Goal: Check status: Check status

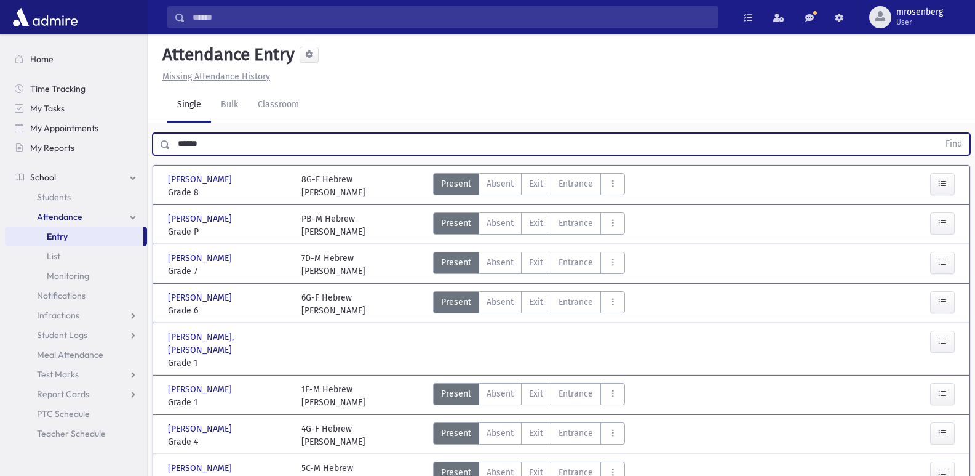
drag, startPoint x: 229, startPoint y: 148, endPoint x: 147, endPoint y: 143, distance: 82.6
click at [150, 143] on div "****** Find" at bounding box center [562, 141] width 828 height 37
click at [938, 134] on button "Find" at bounding box center [953, 144] width 31 height 21
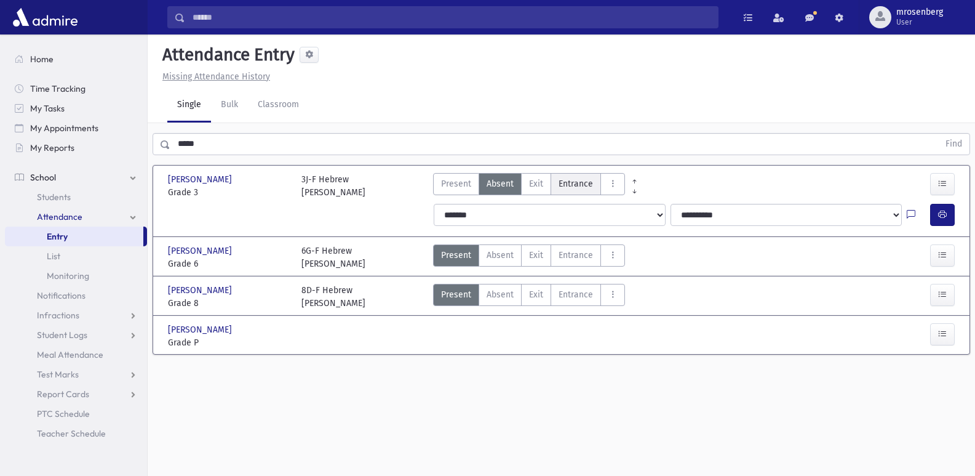
click at [572, 187] on span "Entrance" at bounding box center [576, 183] width 34 height 13
click at [933, 211] on button "button" at bounding box center [942, 215] width 25 height 22
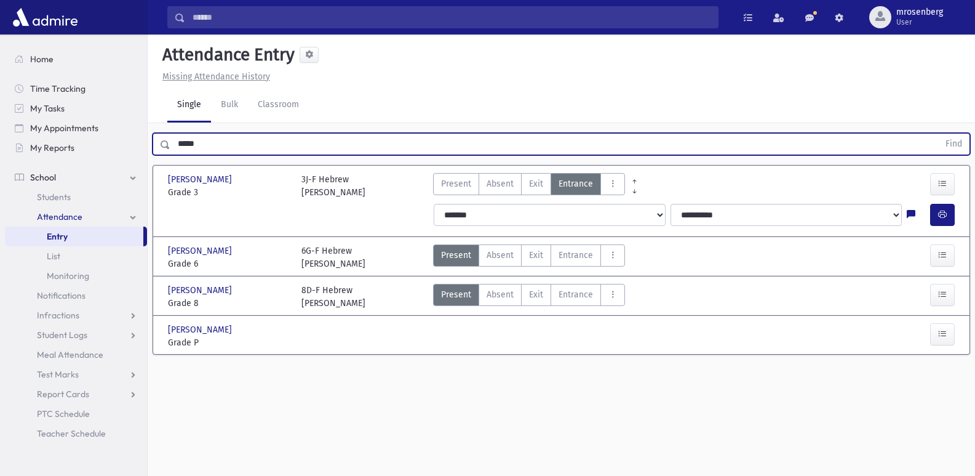
drag, startPoint x: 228, startPoint y: 146, endPoint x: 157, endPoint y: 168, distance: 74.1
click at [157, 168] on div "***** Find [PERSON_NAME] [PERSON_NAME] Grade 3 Grade 3 3J-F Hebrew [PERSON_NAME…" at bounding box center [562, 247] width 828 height 249
click at [938, 134] on button "Find" at bounding box center [953, 144] width 31 height 21
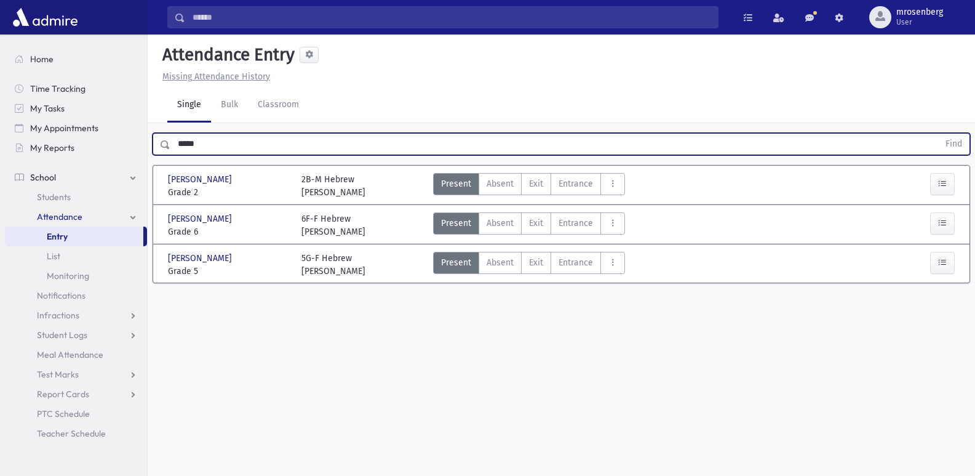
click at [938, 134] on button "Find" at bounding box center [953, 144] width 31 height 21
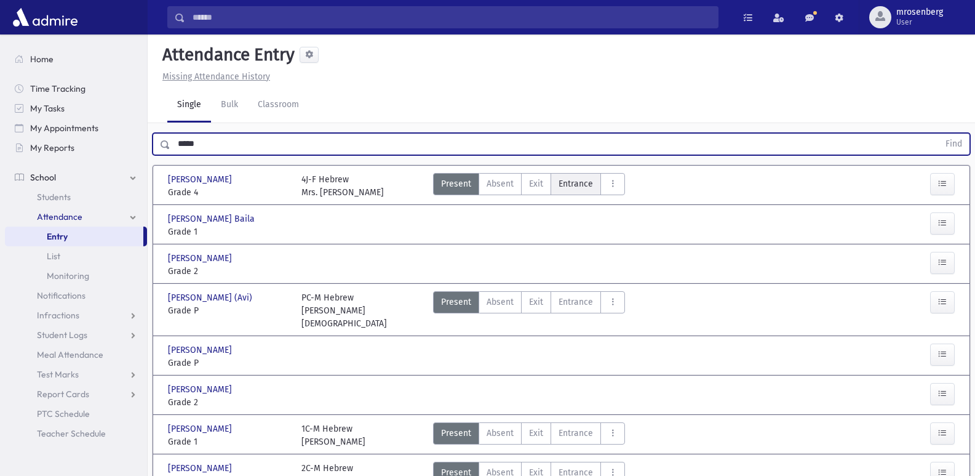
click at [563, 186] on span "Entrance" at bounding box center [576, 183] width 34 height 13
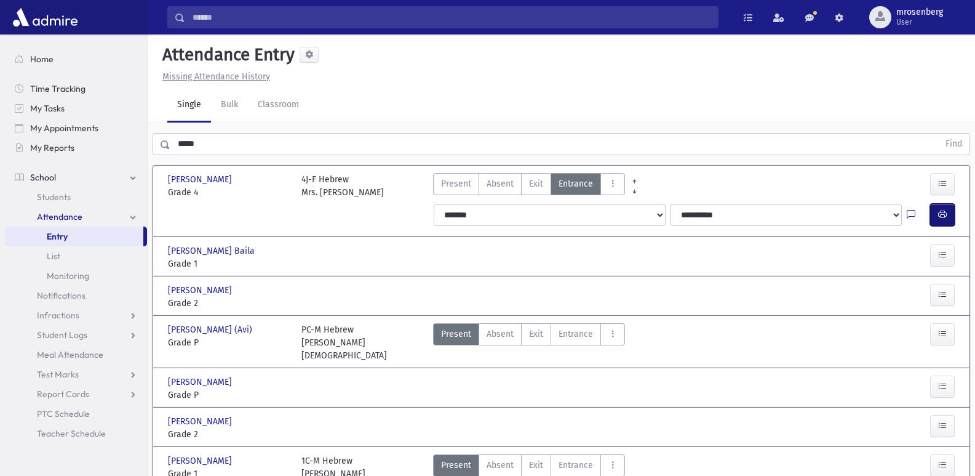
click at [948, 221] on button "button" at bounding box center [942, 215] width 25 height 22
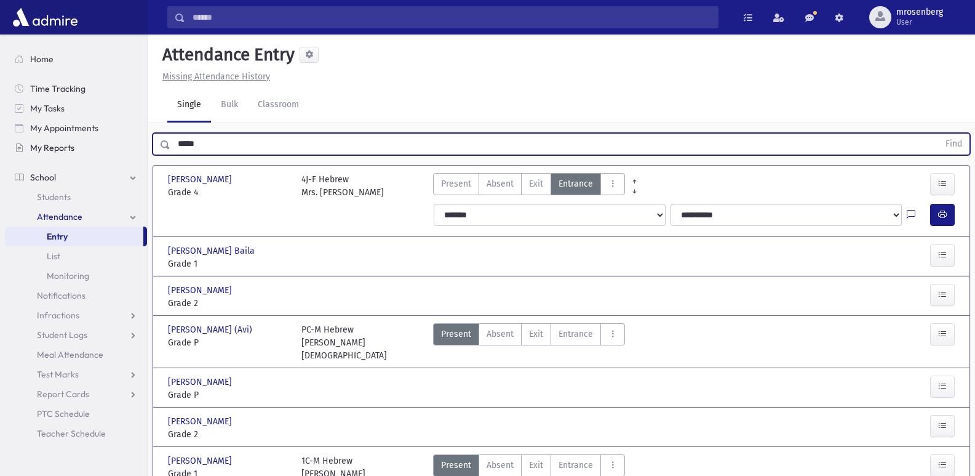
drag, startPoint x: 242, startPoint y: 140, endPoint x: 121, endPoint y: 146, distance: 121.4
click at [938, 134] on button "Find" at bounding box center [953, 144] width 31 height 21
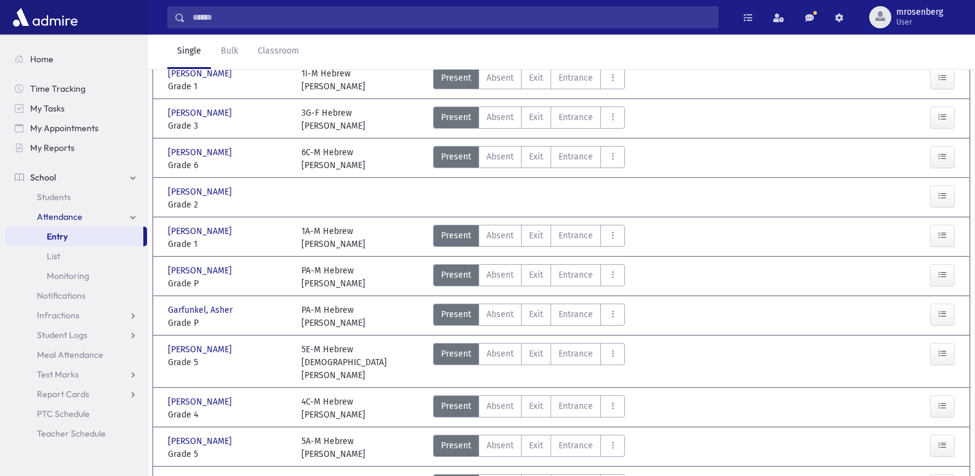
scroll to position [540, 0]
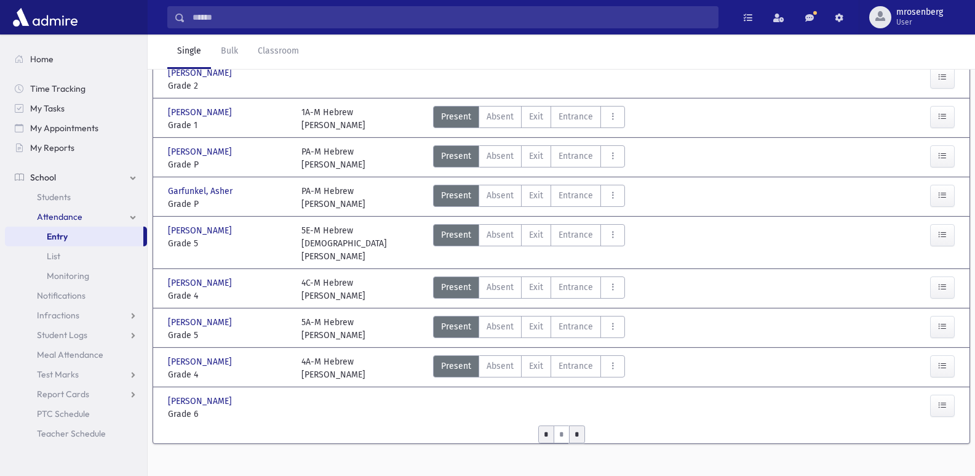
click at [583, 425] on input "*" at bounding box center [577, 434] width 16 height 18
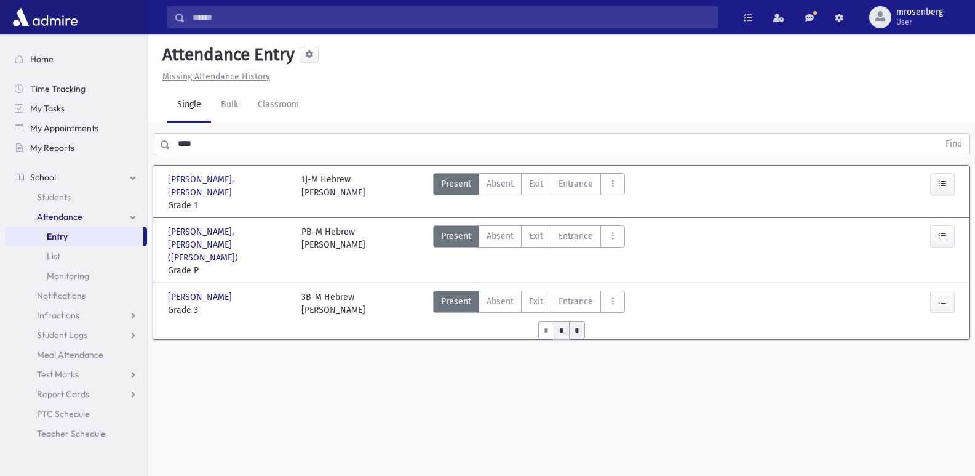
click at [561, 321] on input "*" at bounding box center [562, 330] width 16 height 18
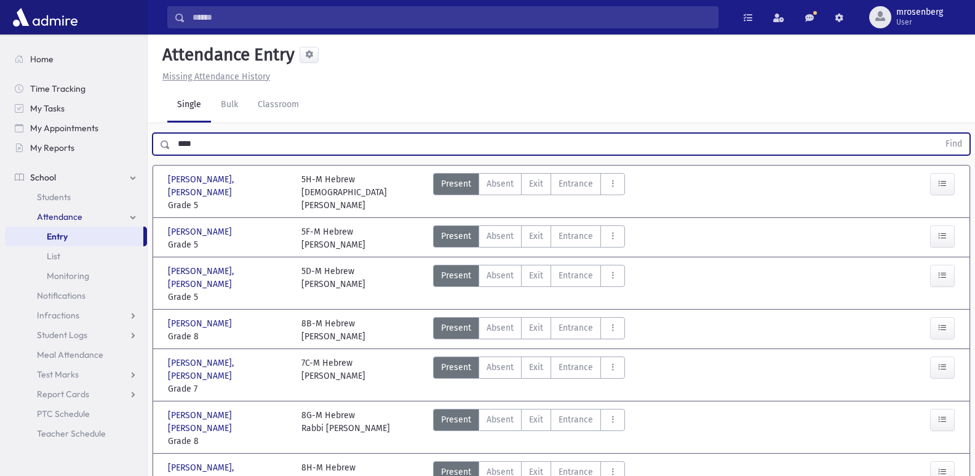
drag, startPoint x: 201, startPoint y: 145, endPoint x: 181, endPoint y: 144, distance: 19.7
click at [181, 144] on input "****" at bounding box center [554, 144] width 768 height 22
click at [938, 134] on button "Find" at bounding box center [953, 144] width 31 height 21
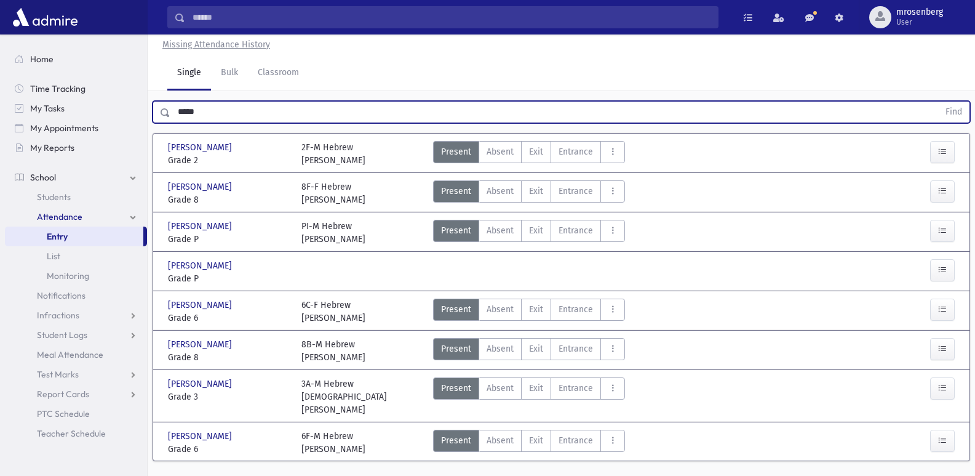
scroll to position [49, 0]
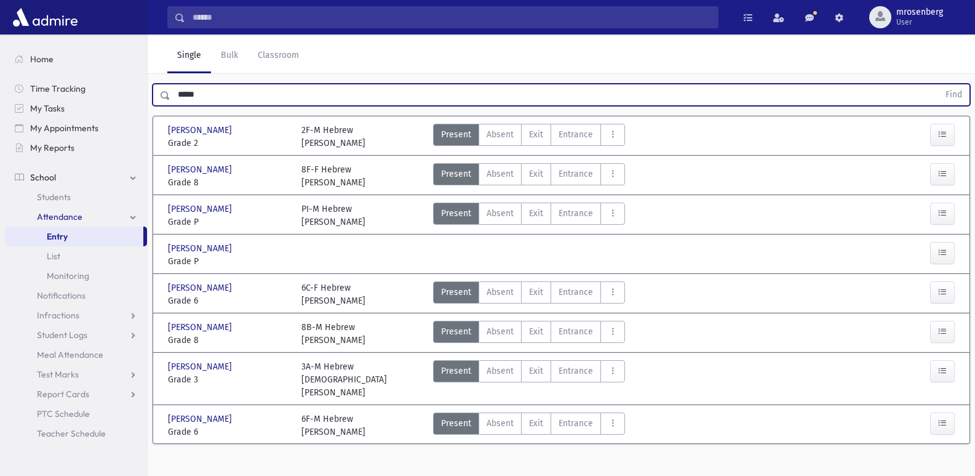
click at [201, 97] on input "*****" at bounding box center [554, 95] width 768 height 22
click at [938, 84] on button "Find" at bounding box center [953, 94] width 31 height 21
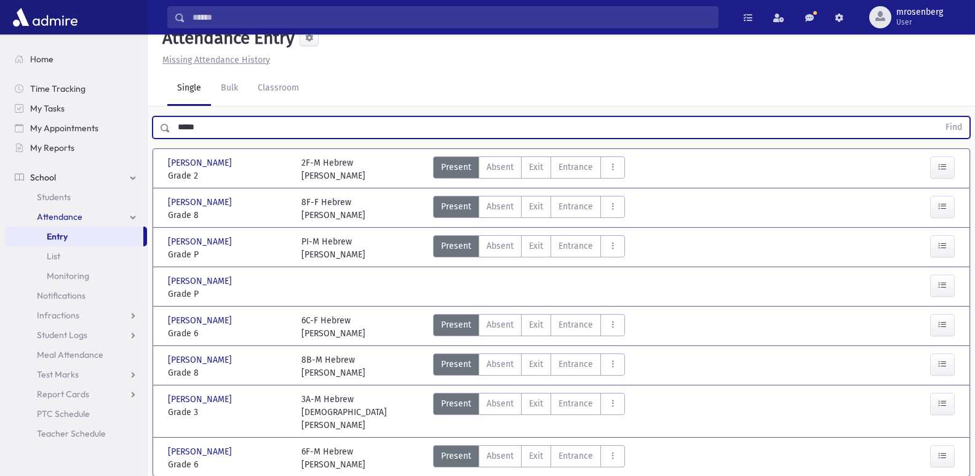
scroll to position [0, 0]
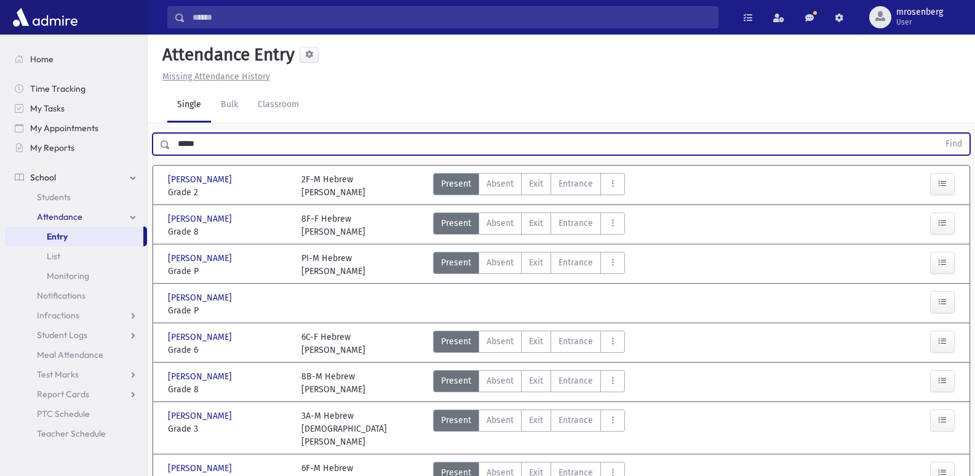
drag, startPoint x: 225, startPoint y: 146, endPoint x: 49, endPoint y: 168, distance: 177.4
click at [49, 168] on div "Search Results Students" at bounding box center [487, 269] width 975 height 538
type input "******"
click at [938, 134] on button "Find" at bounding box center [953, 144] width 31 height 21
